Goal: Transaction & Acquisition: Purchase product/service

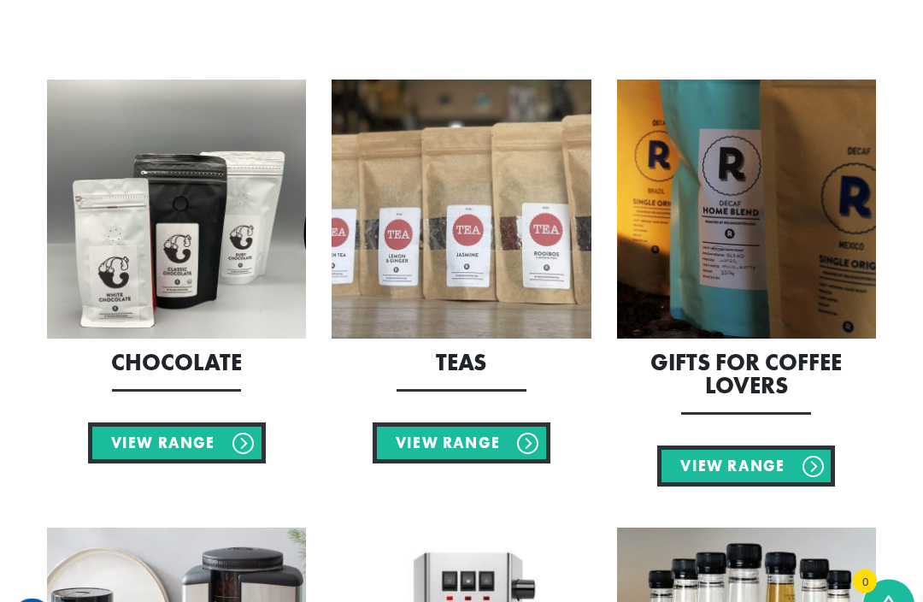
scroll to position [1150, 0]
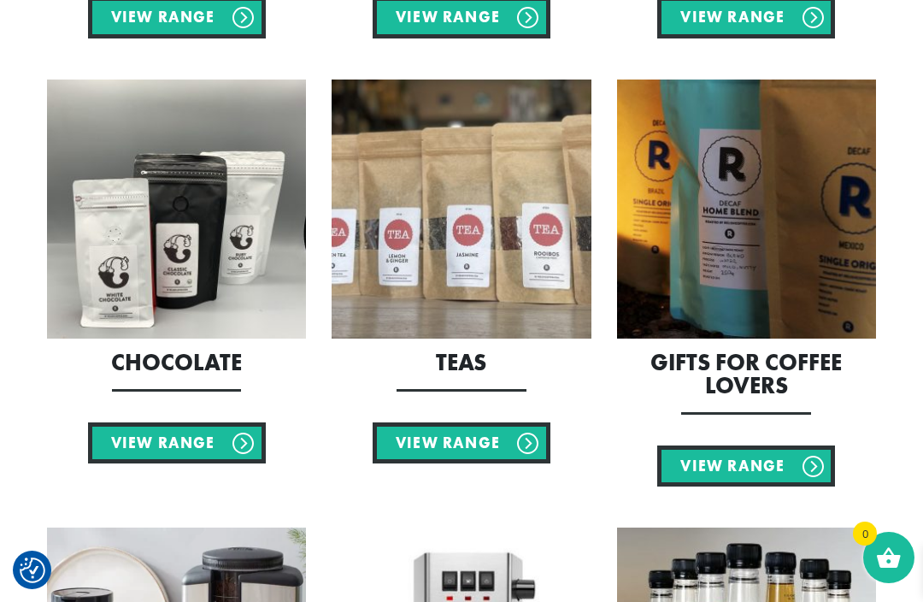
click at [173, 439] on link "View Range" at bounding box center [177, 442] width 178 height 41
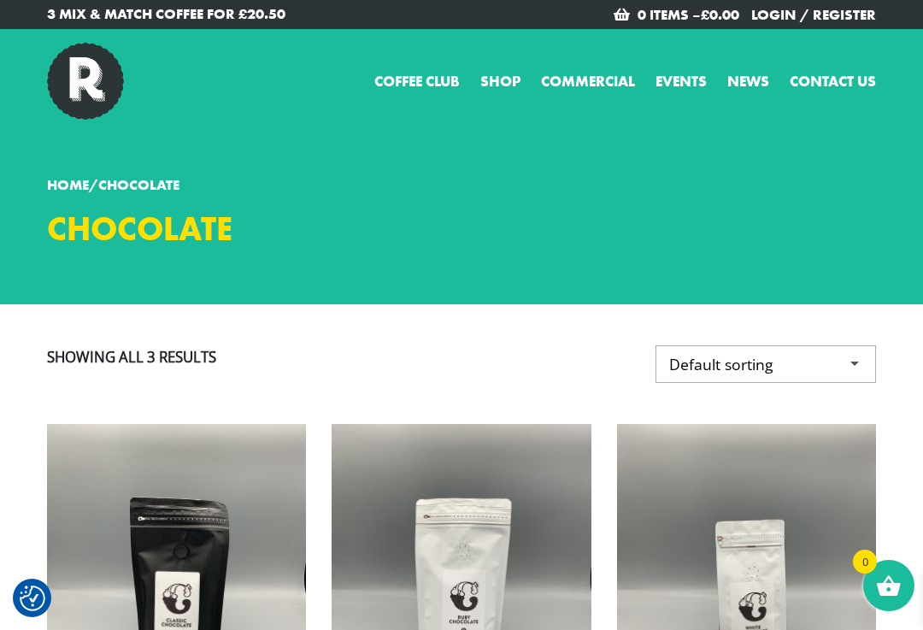
click at [110, 19] on p "3 Mix & Match Coffee for £20.50" at bounding box center [248, 13] width 402 height 21
click at [105, 9] on p "3 Mix & Match Coffee for £20.50" at bounding box center [248, 13] width 402 height 21
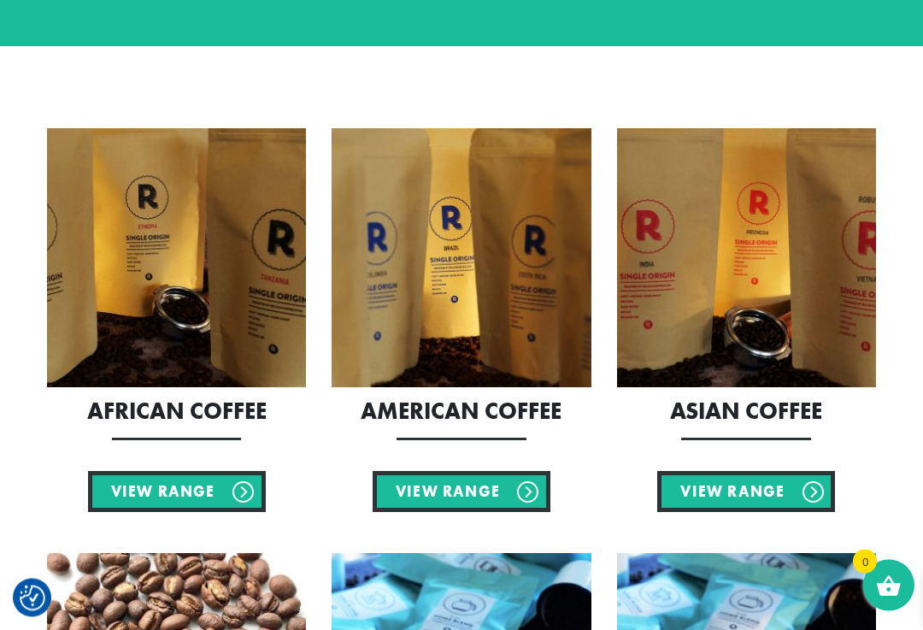
scroll to position [251, 0]
click at [513, 489] on link "View Range" at bounding box center [462, 491] width 178 height 41
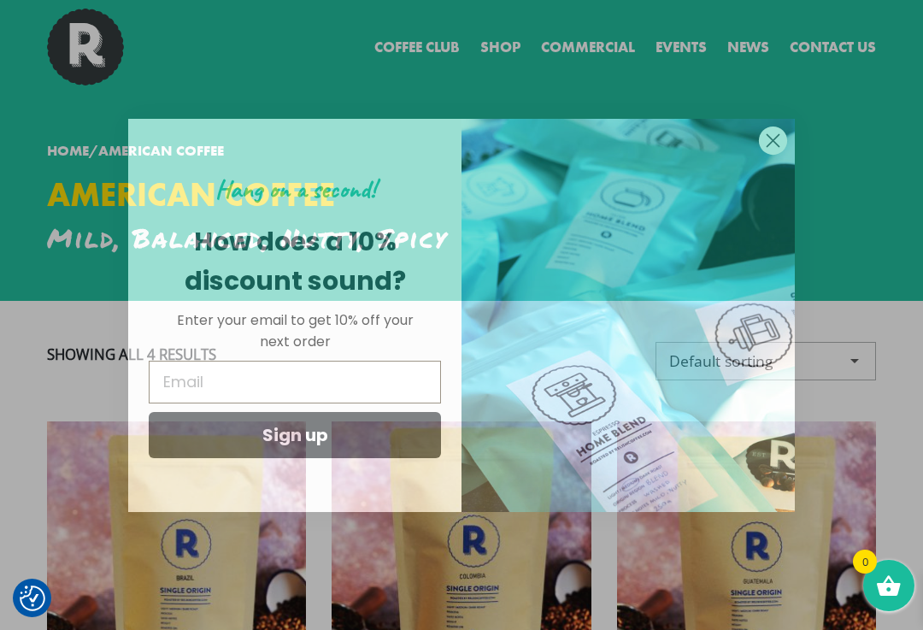
scroll to position [36, 0]
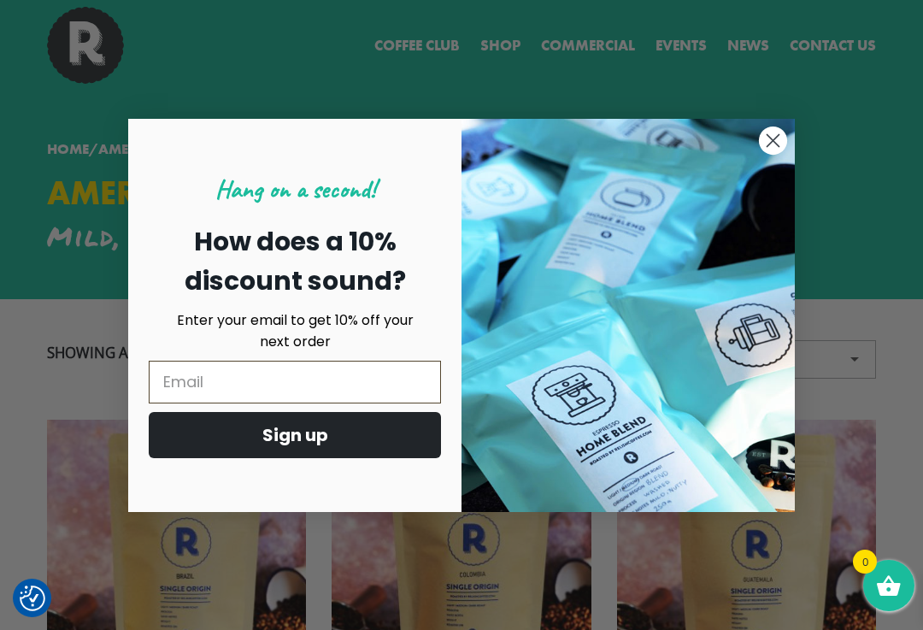
click at [777, 140] on circle "Close dialog" at bounding box center [773, 140] width 28 height 28
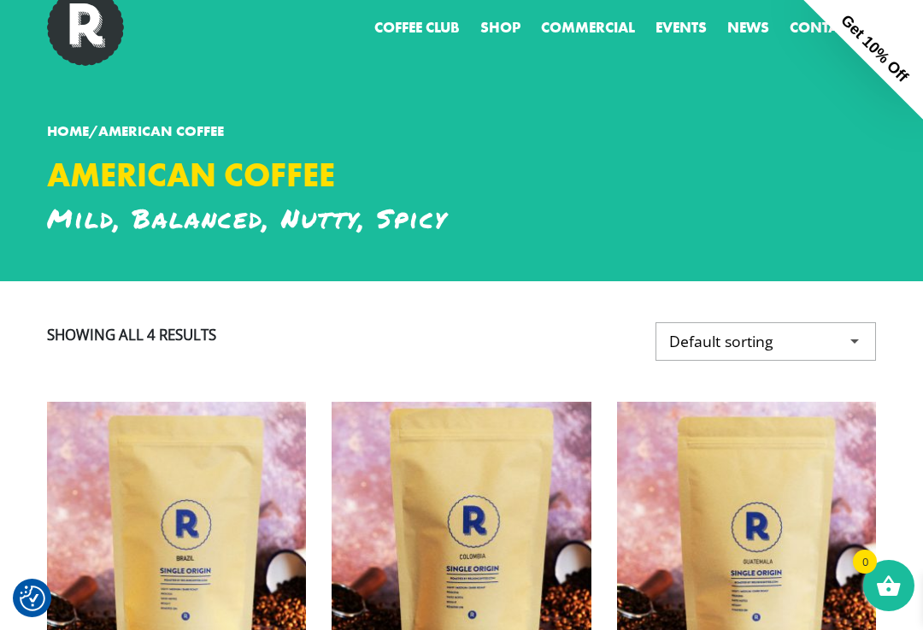
scroll to position [0, 0]
